Goal: Information Seeking & Learning: Understand process/instructions

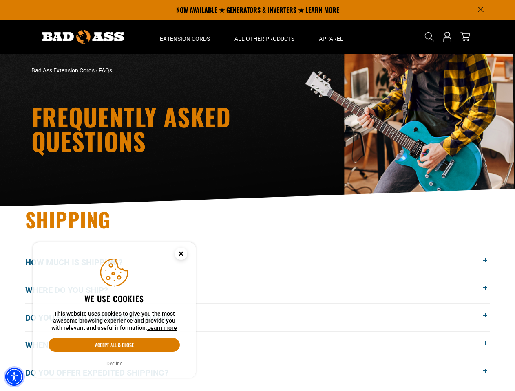
click at [14, 377] on img "Accessibility Menu" at bounding box center [14, 377] width 18 height 18
